Goal: Task Accomplishment & Management: Use online tool/utility

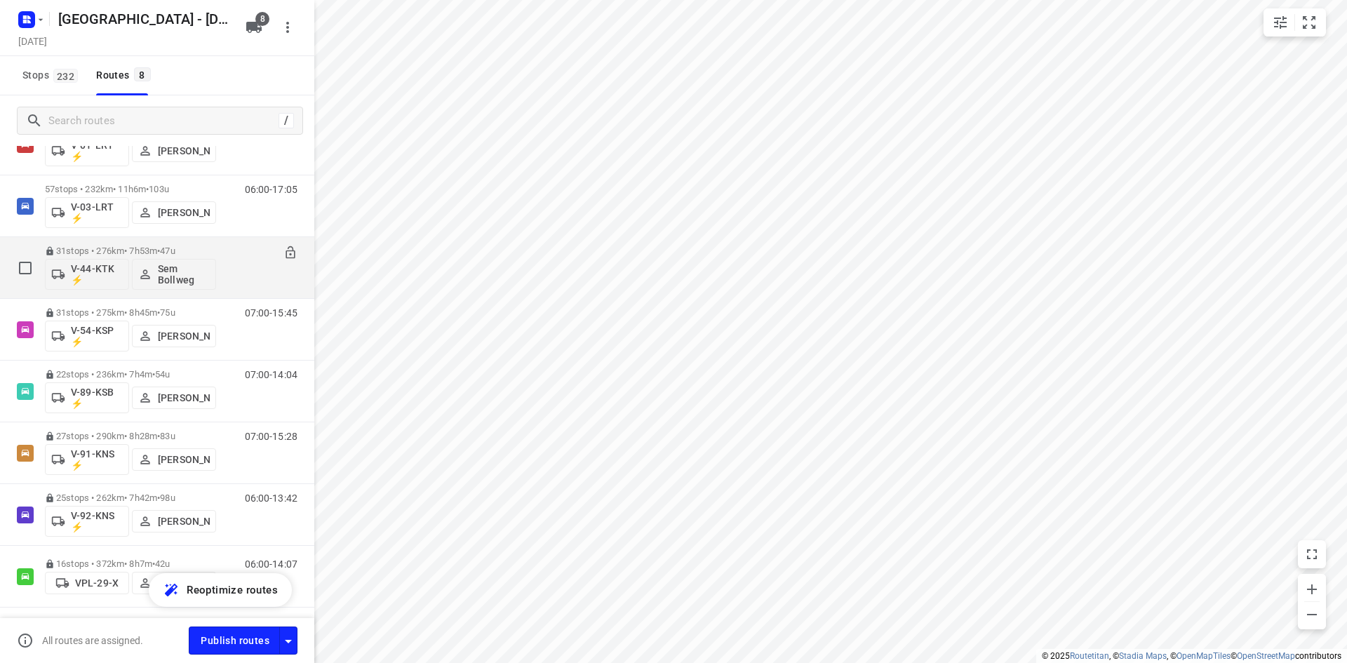
scroll to position [109, 0]
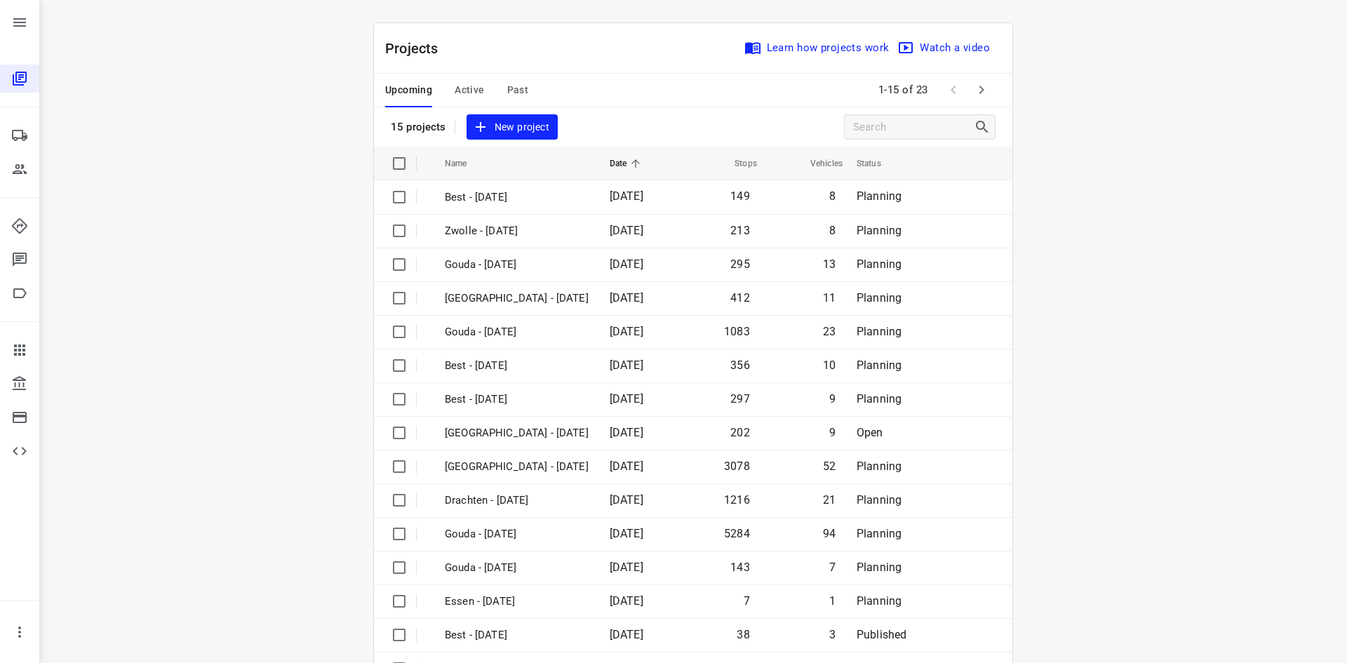
click at [459, 91] on span "Active" at bounding box center [468, 90] width 29 height 18
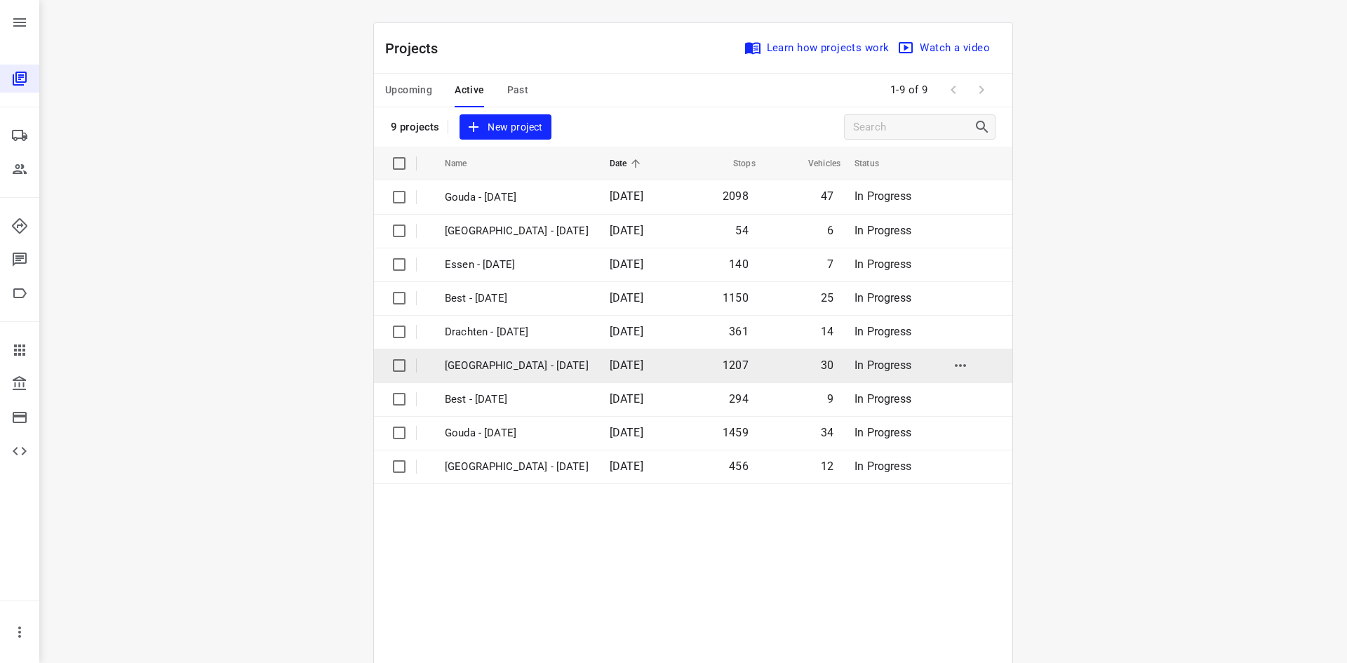
click at [483, 368] on p "[GEOGRAPHIC_DATA] - [DATE]" at bounding box center [517, 366] width 144 height 16
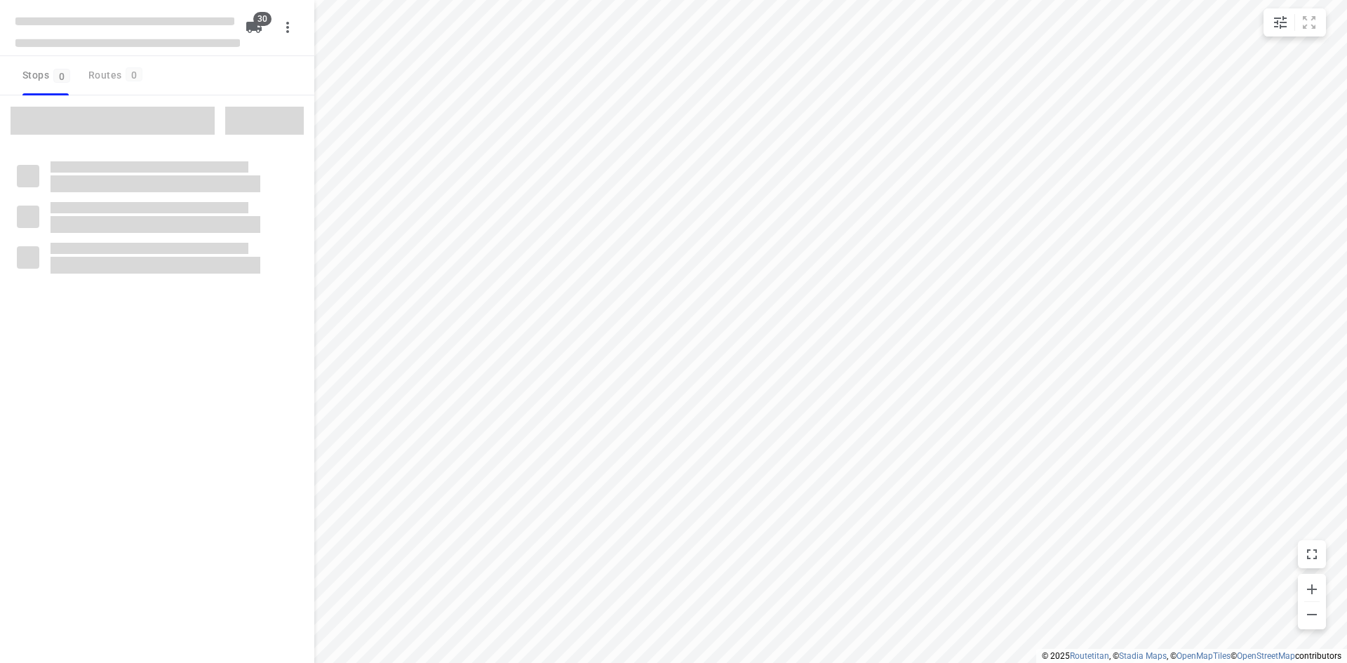
checkbox input "true"
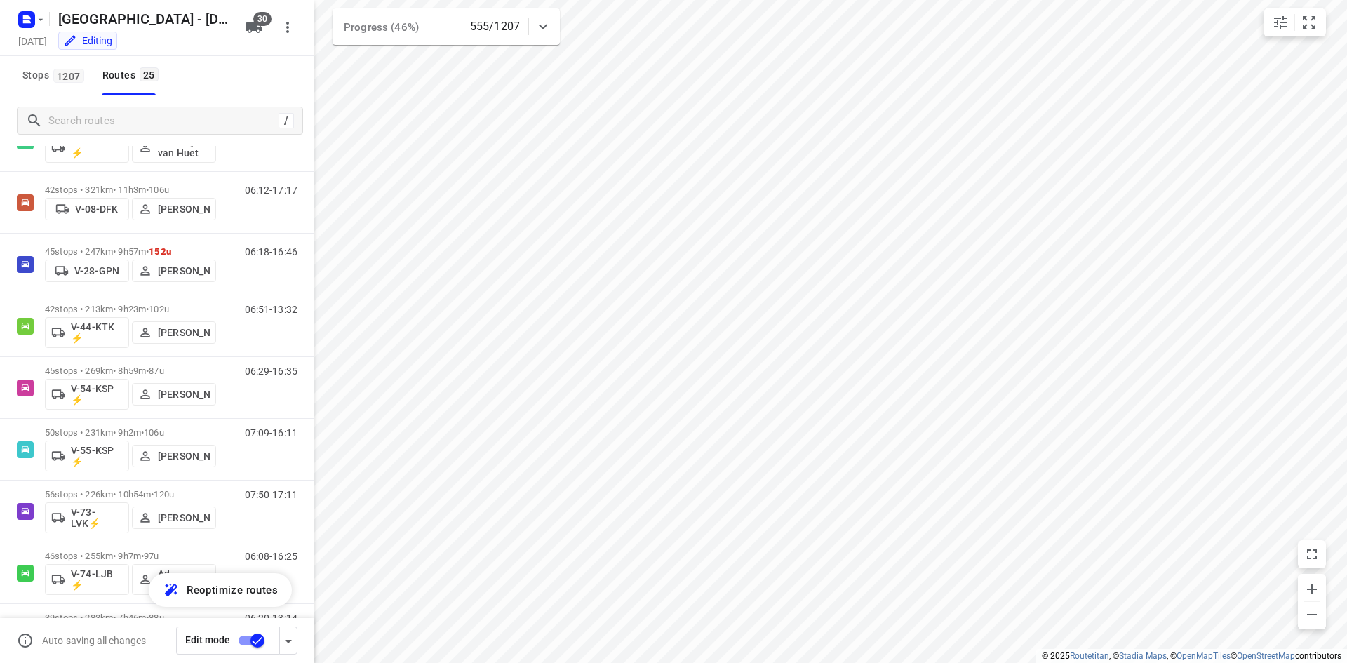
scroll to position [1117, 0]
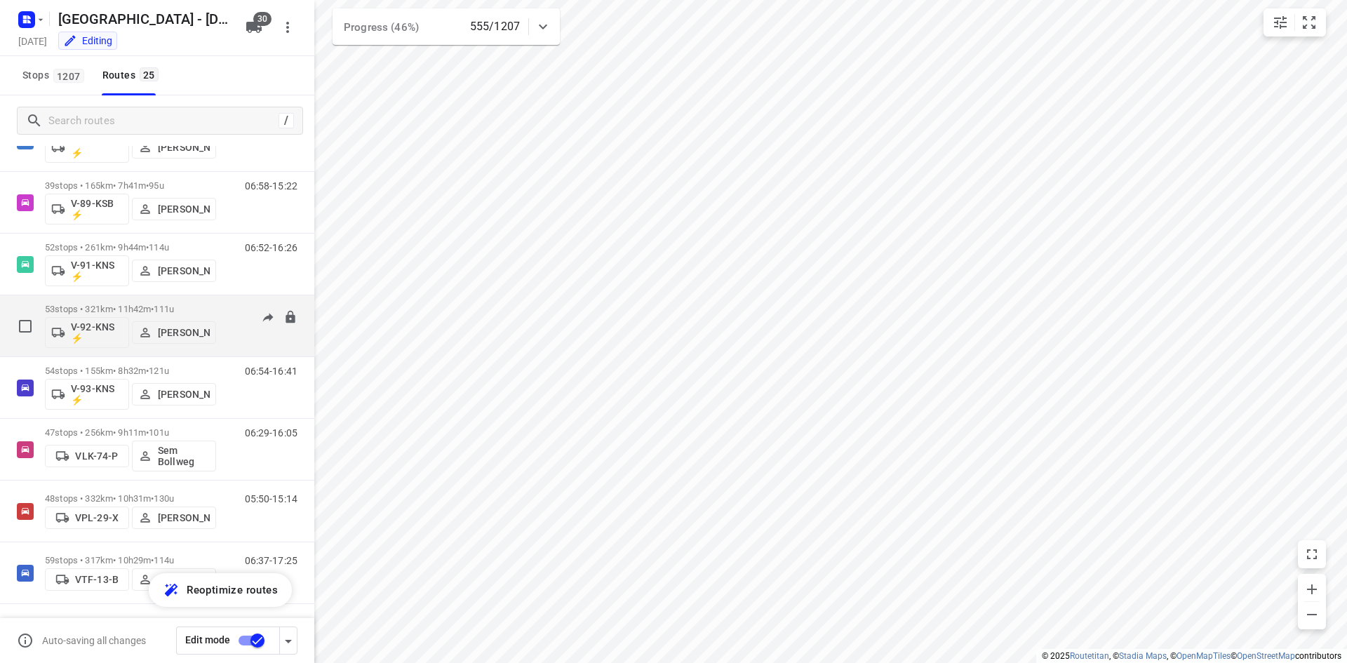
click at [107, 307] on p "53 stops • 321km • 11h42m • 111u" at bounding box center [130, 309] width 171 height 11
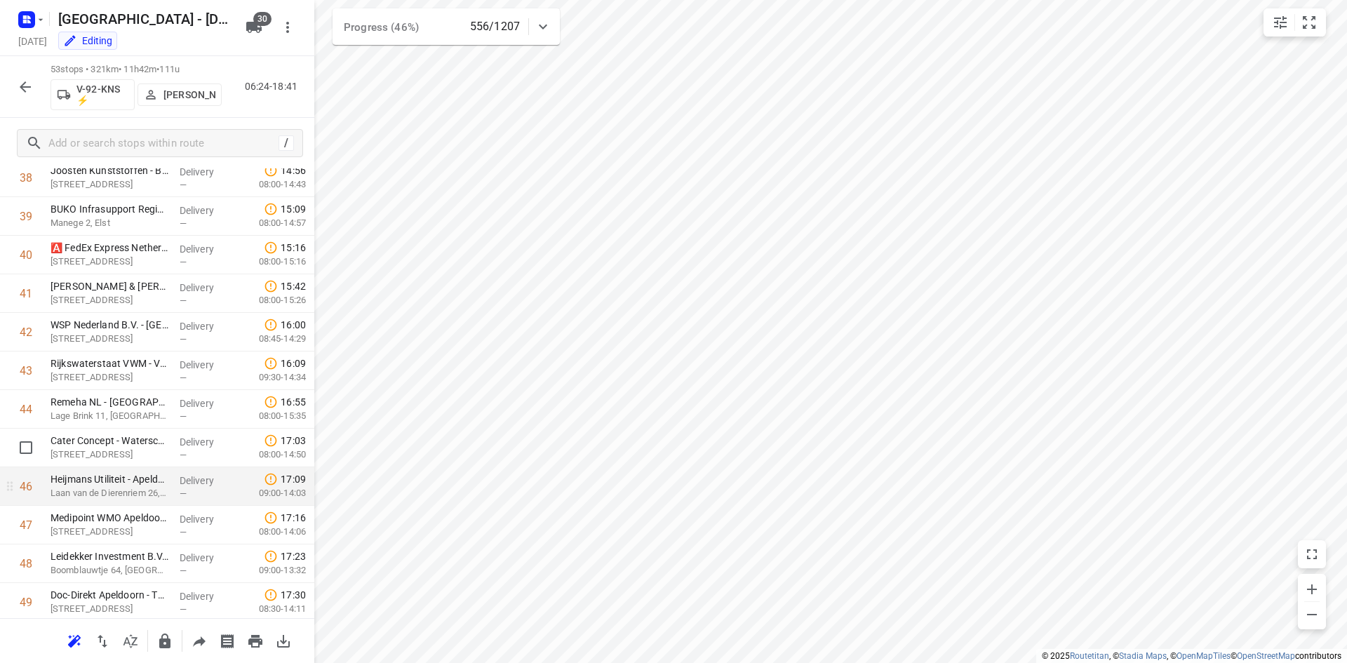
scroll to position [1704, 0]
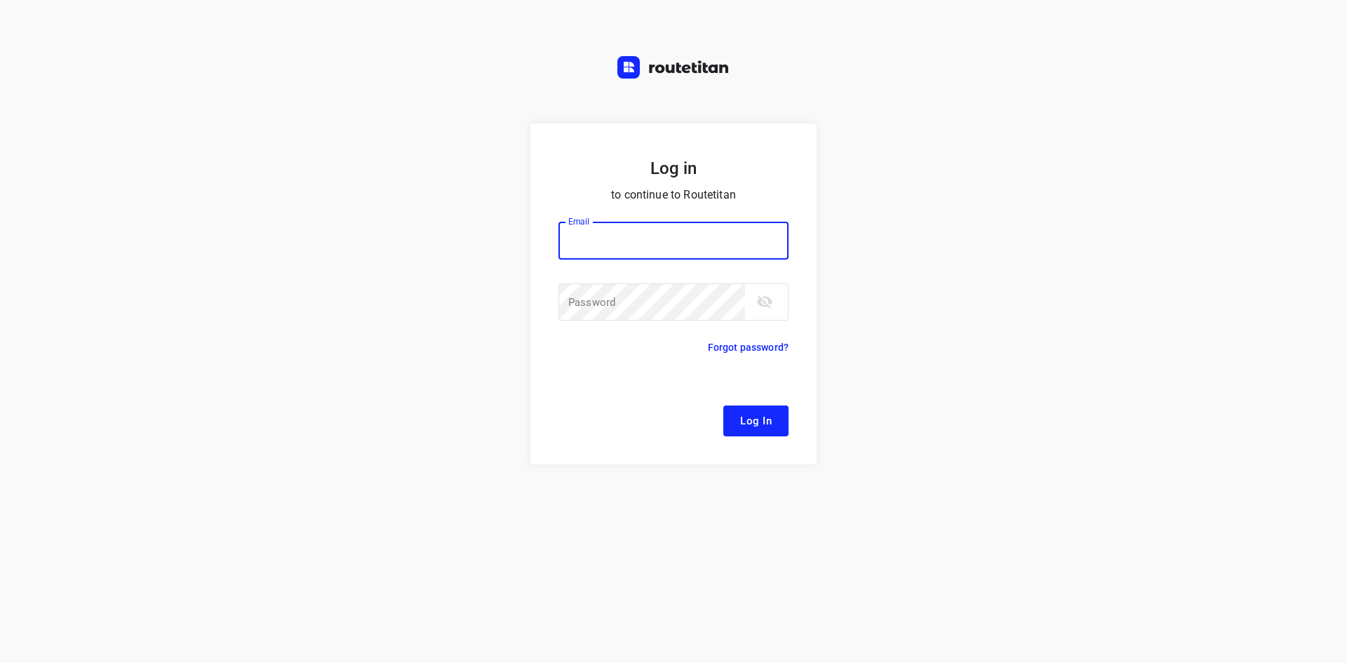
click at [621, 244] on input "email" at bounding box center [673, 241] width 230 height 38
type input "[EMAIL_ADDRESS][DOMAIN_NAME]"
click at [723, 405] on button "Log In" at bounding box center [755, 420] width 65 height 31
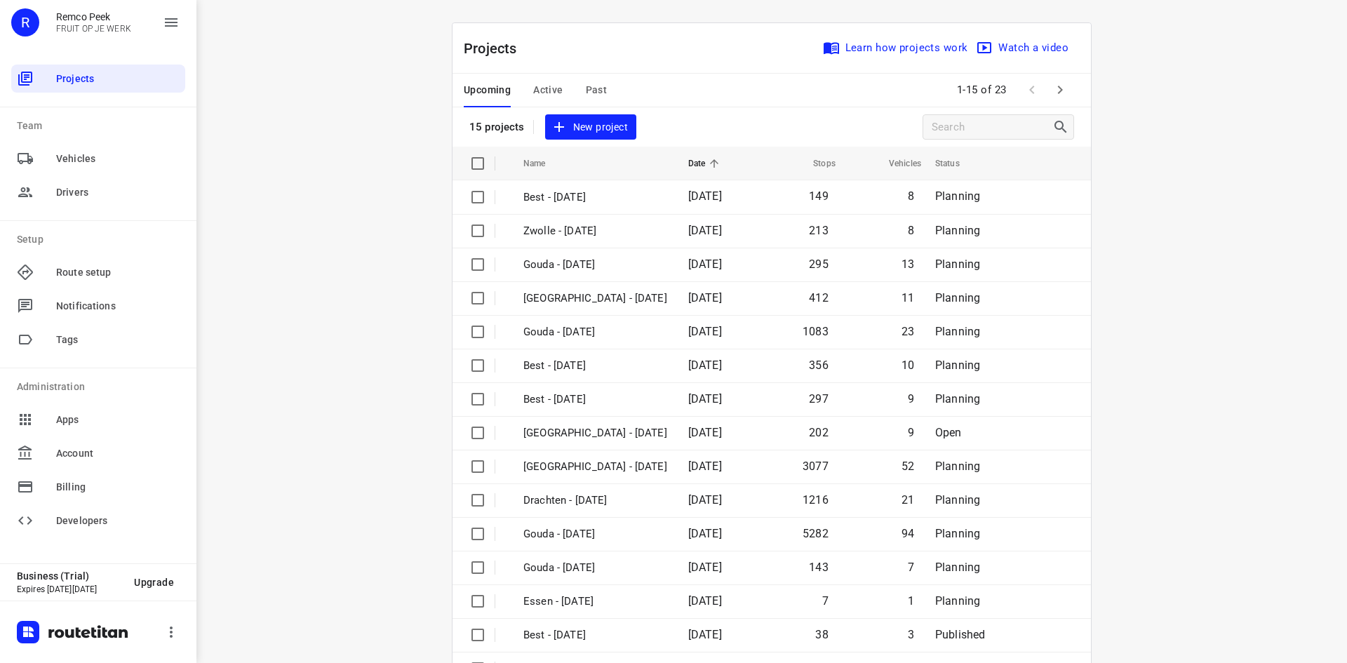
click at [548, 100] on button "Active" at bounding box center [547, 91] width 29 height 34
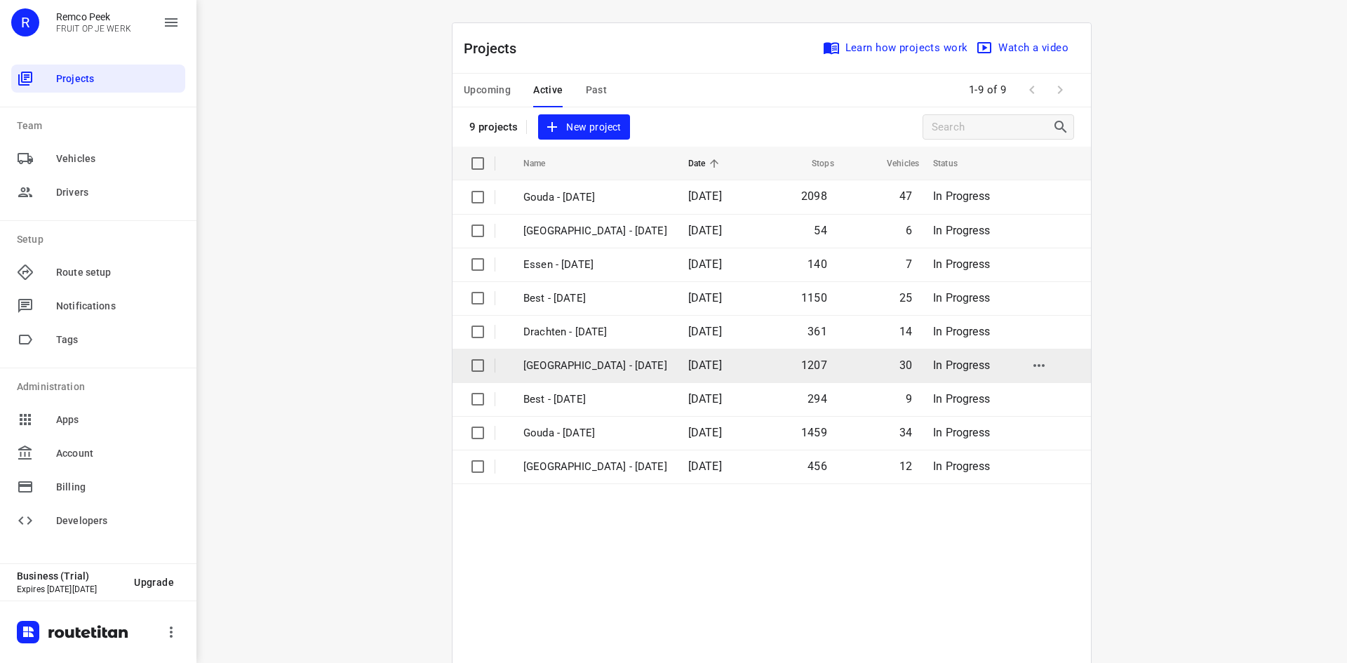
click at [583, 370] on p "[GEOGRAPHIC_DATA] - [DATE]" at bounding box center [595, 366] width 144 height 16
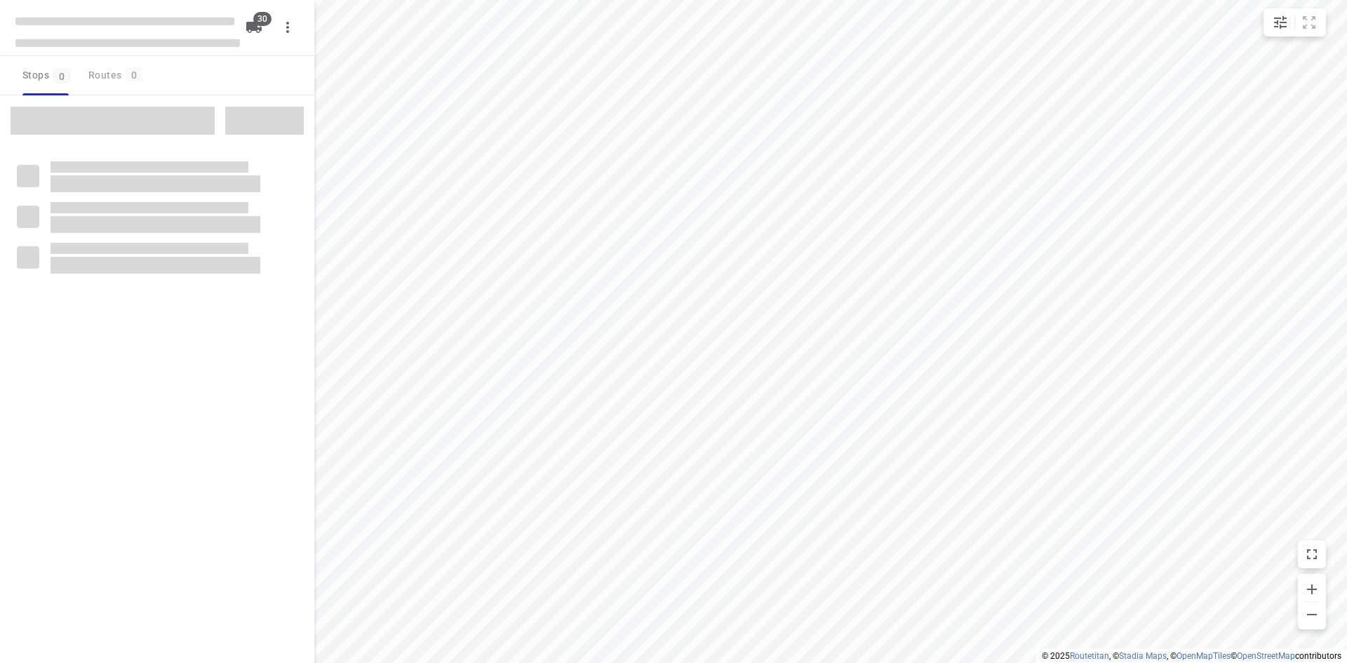
checkbox input "true"
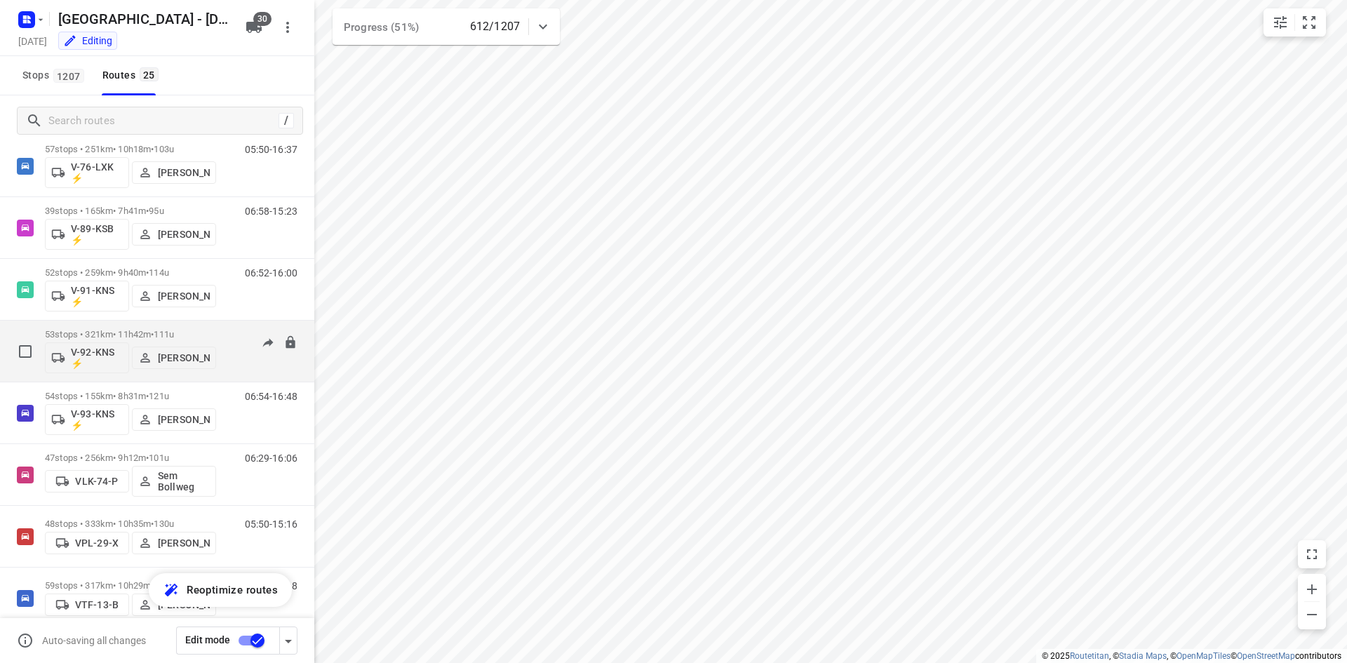
scroll to position [1117, 0]
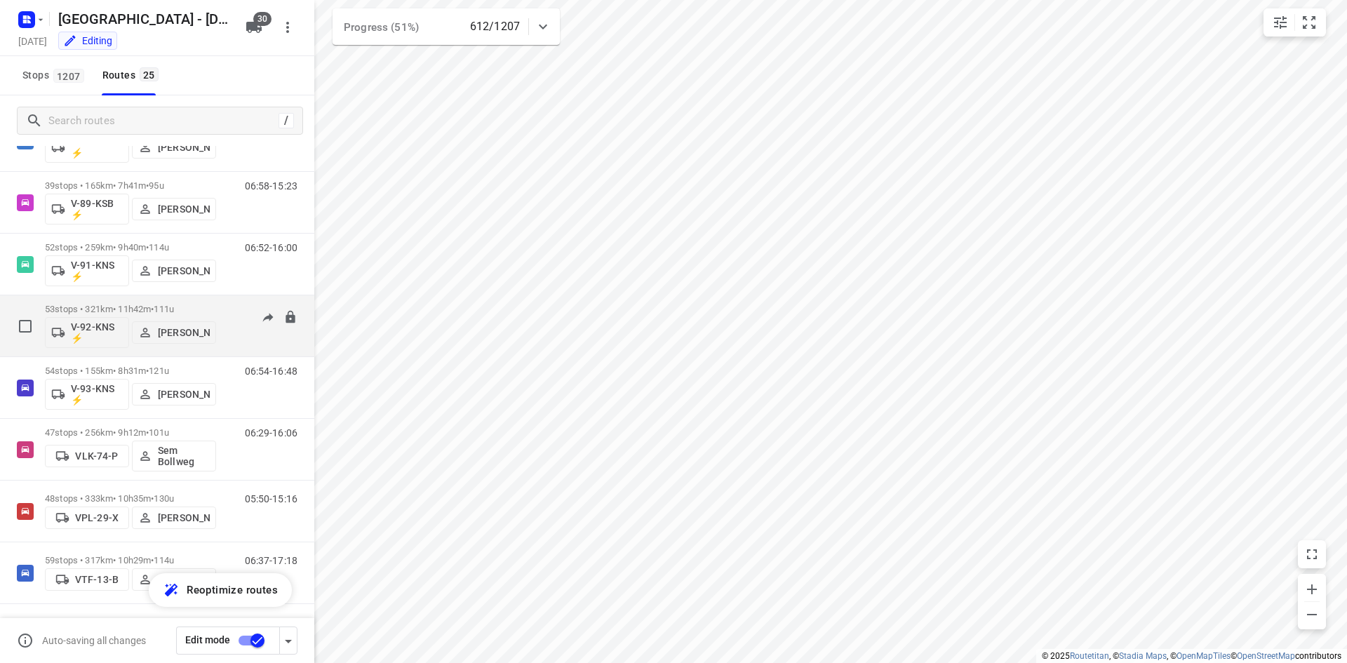
click at [114, 310] on p "53 stops • 321km • 11h42m • 111u" at bounding box center [130, 309] width 171 height 11
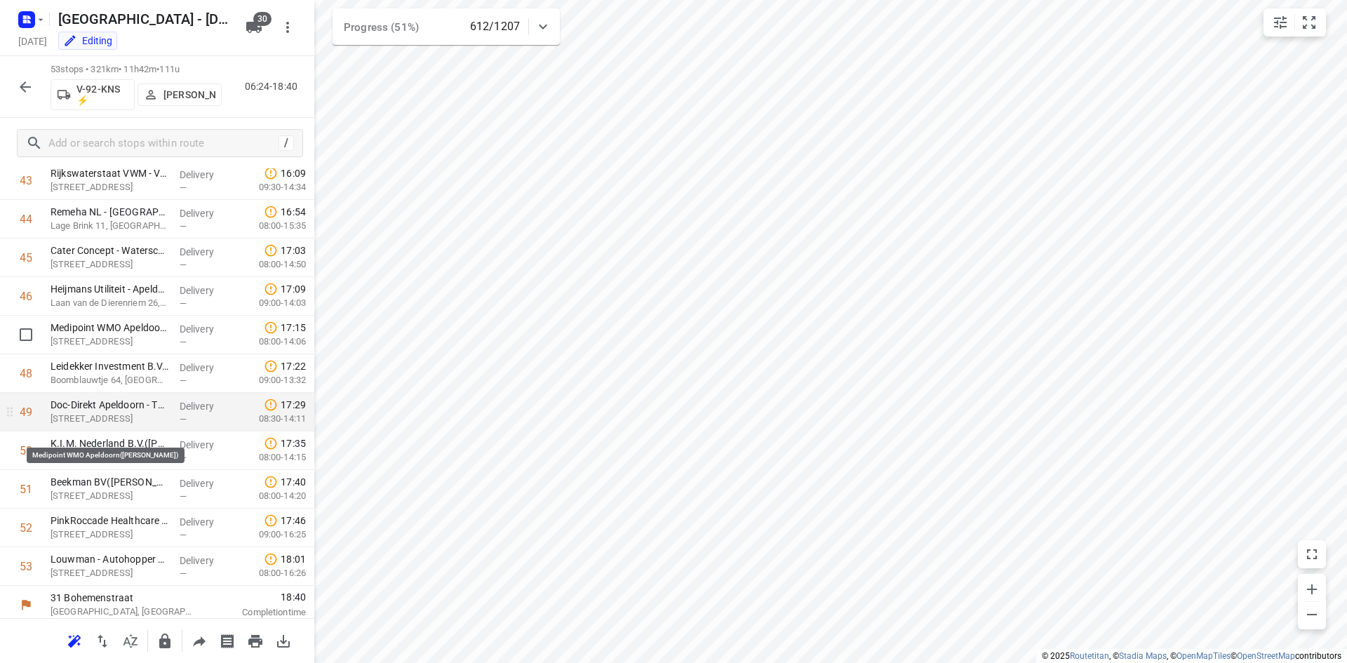
scroll to position [1704, 0]
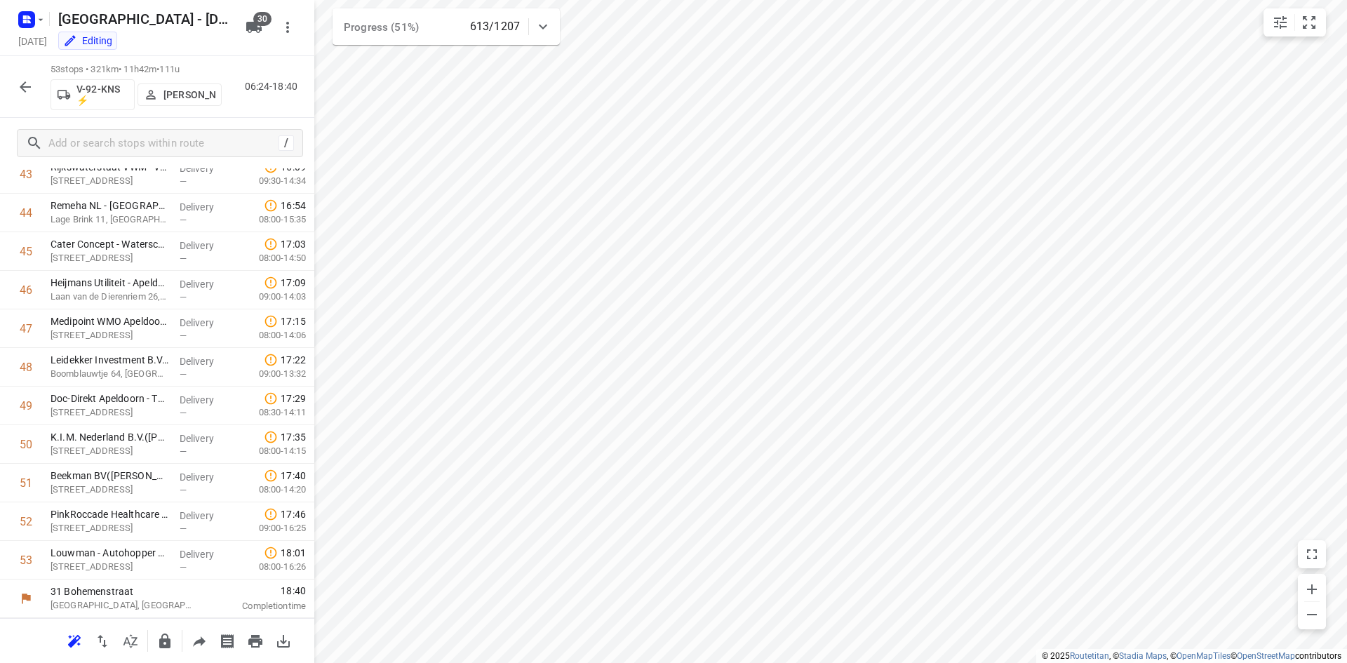
click at [17, 94] on icon "button" at bounding box center [25, 87] width 17 height 17
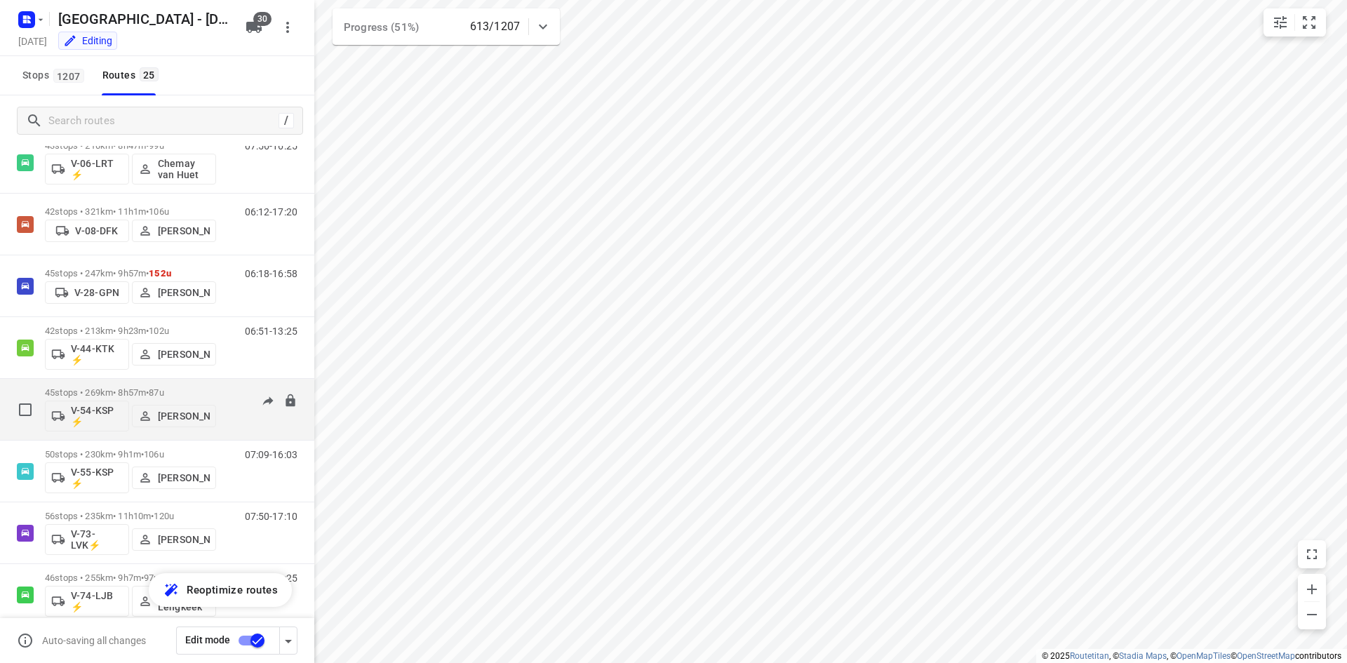
scroll to position [561, 0]
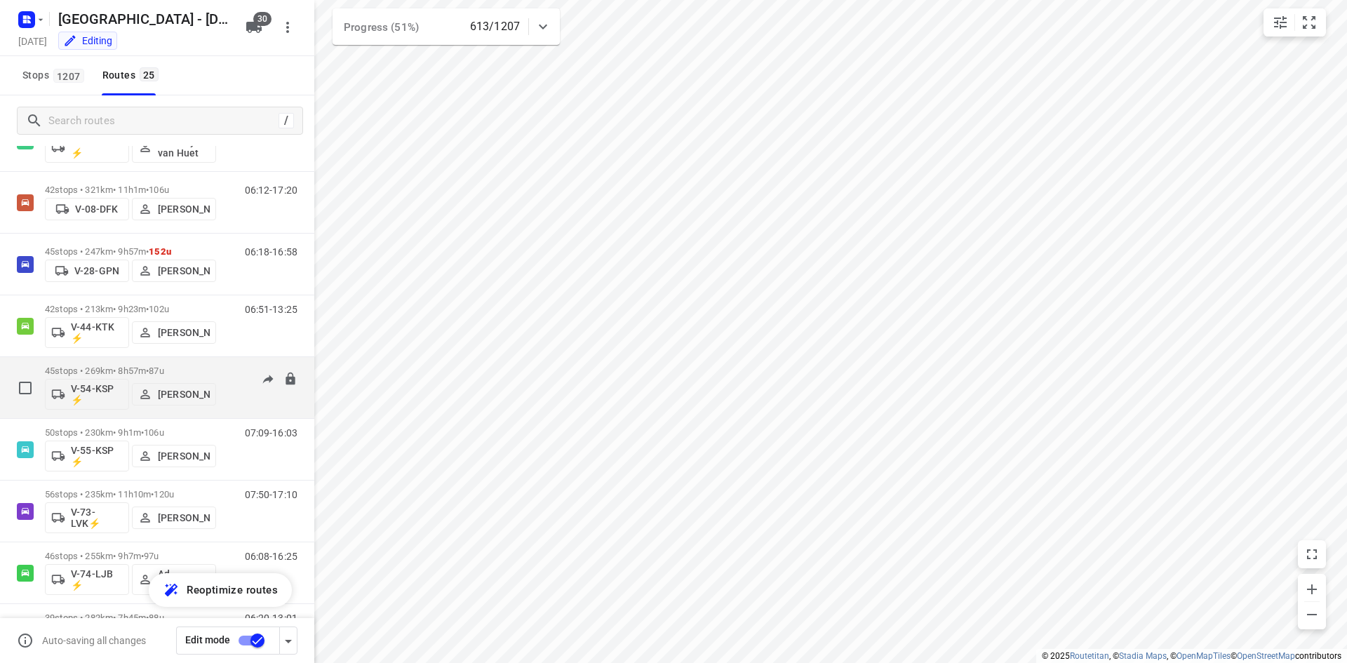
click at [102, 365] on div "45 stops • 269km • 8h57m • 87u V-54-KSP ⚡ [PERSON_NAME]" at bounding box center [130, 387] width 171 height 58
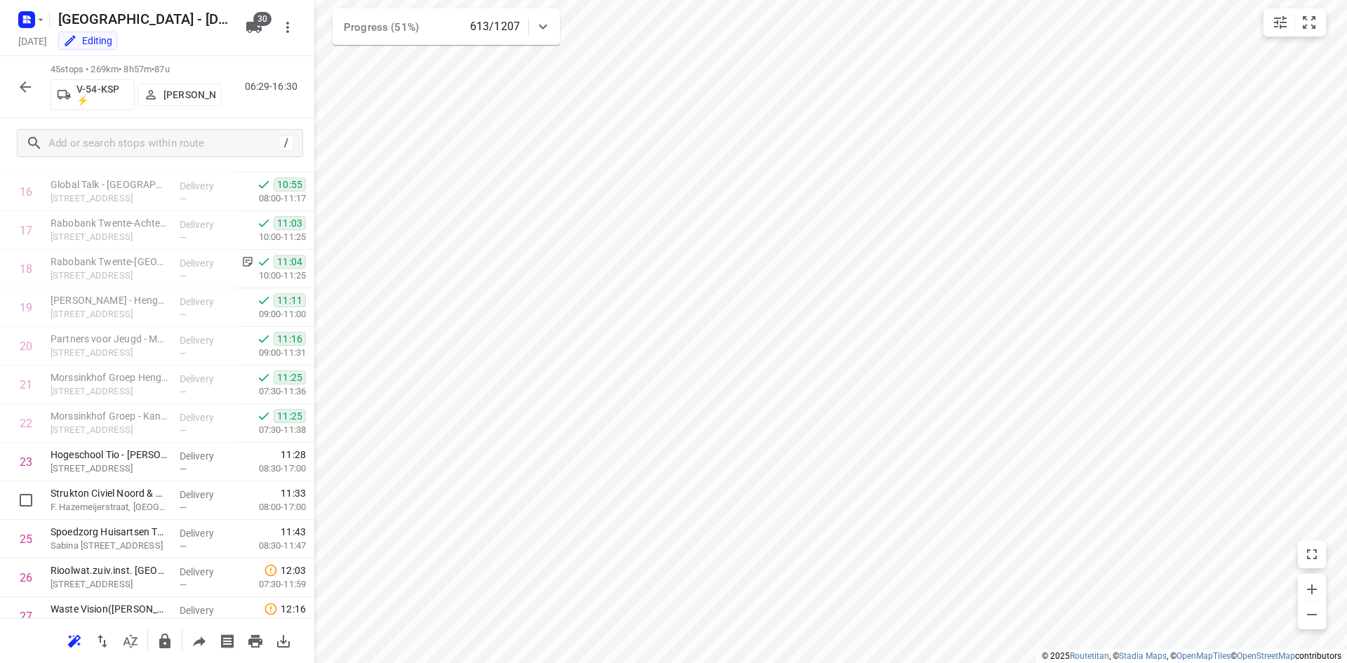
scroll to position [624, 0]
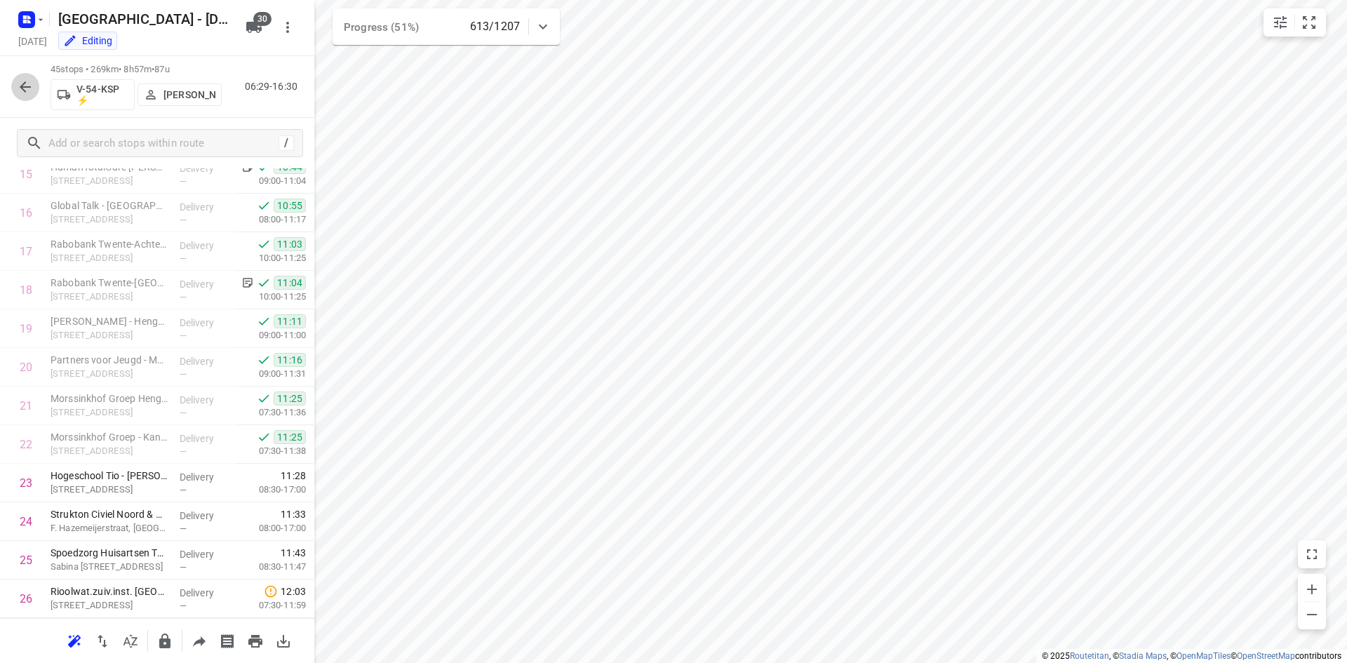
click at [25, 97] on button "button" at bounding box center [25, 87] width 28 height 28
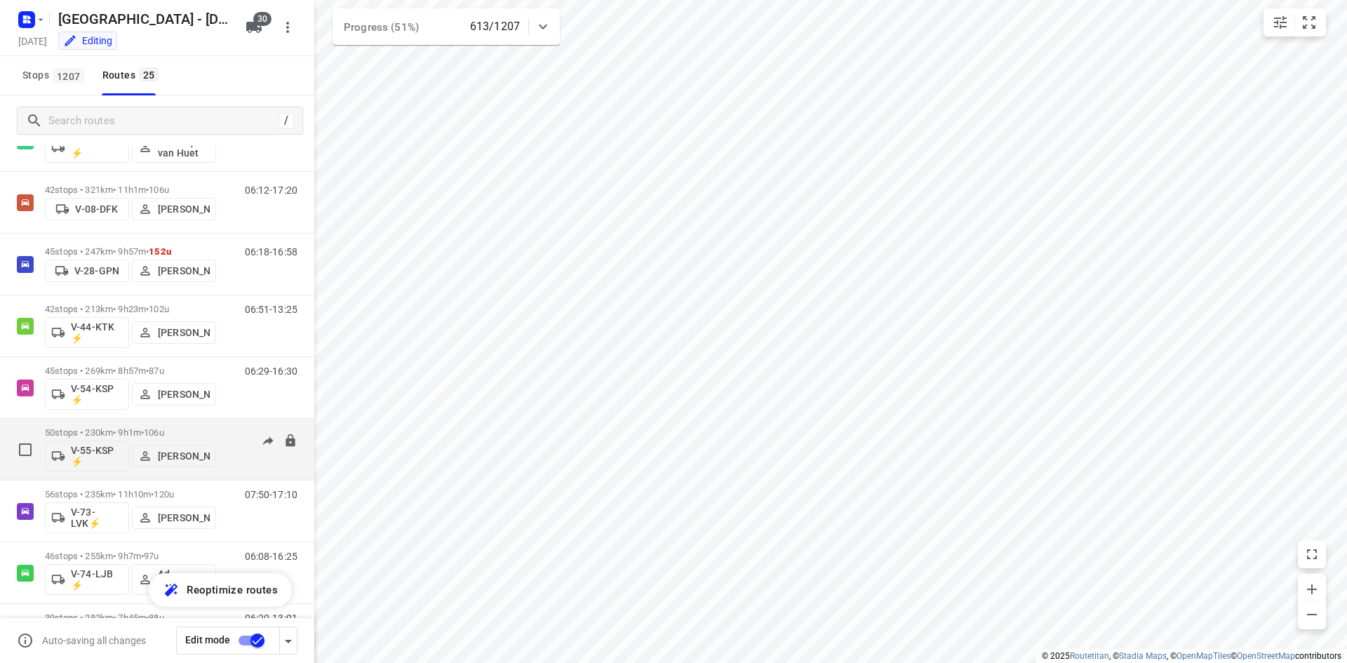
scroll to position [631, 0]
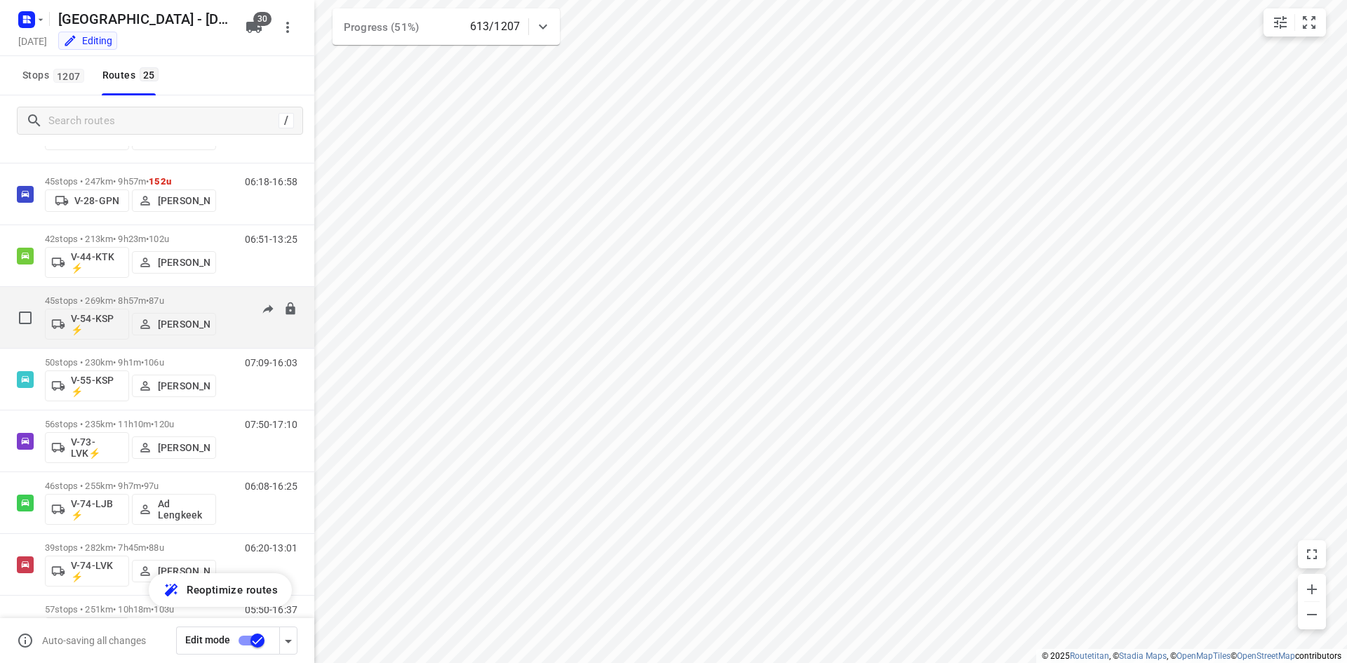
click at [130, 304] on p "45 stops • 269km • 8h57m • 87u" at bounding box center [130, 300] width 171 height 11
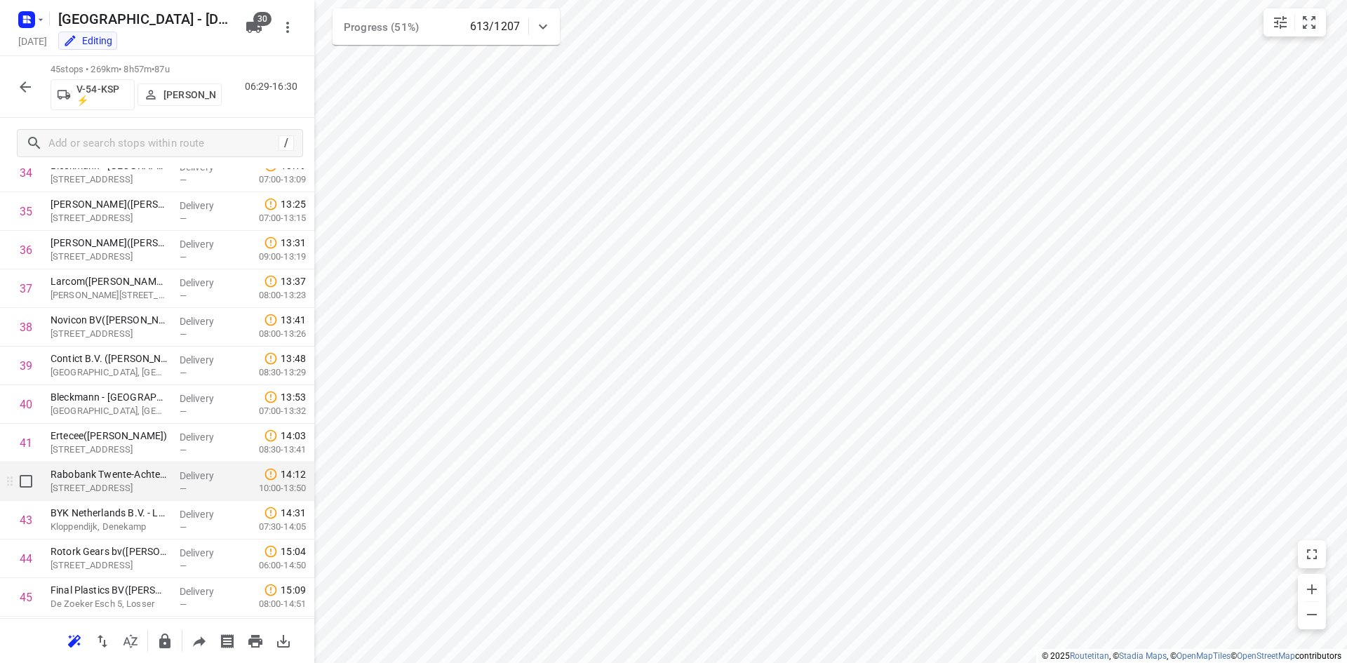
scroll to position [1395, 0]
click at [15, 93] on button "button" at bounding box center [25, 87] width 28 height 28
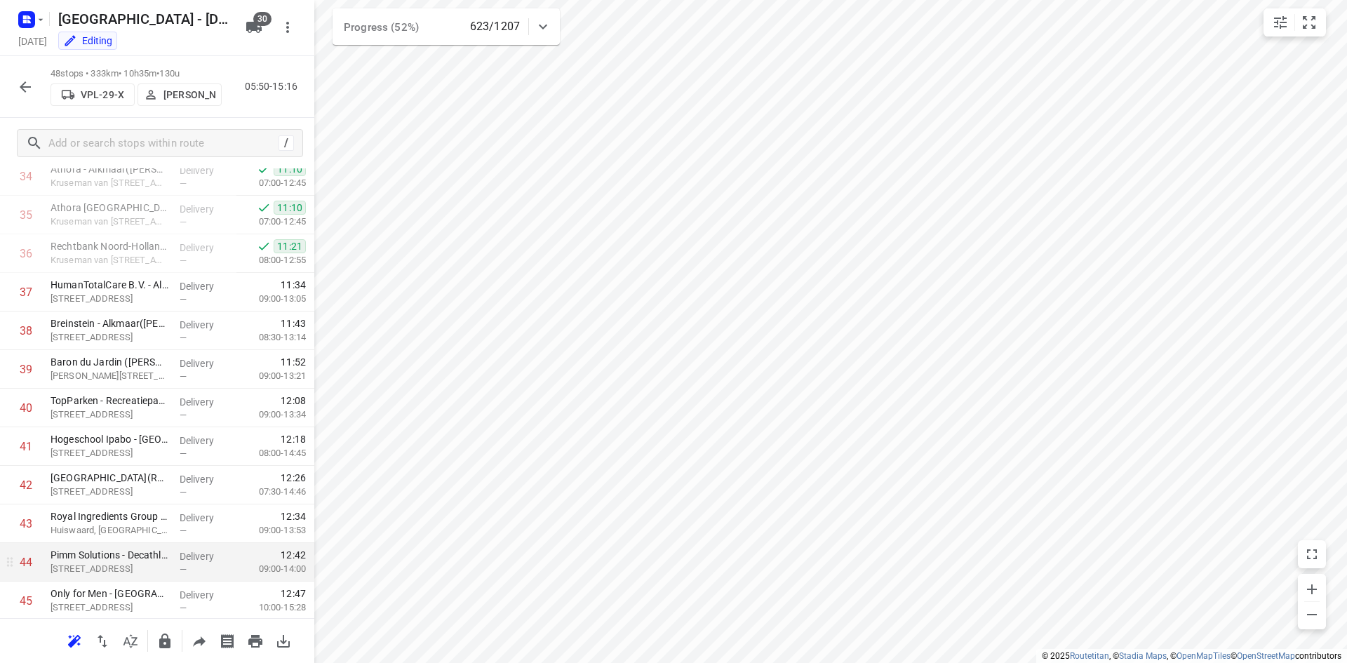
scroll to position [1511, 0]
